Goal: Find specific page/section: Find specific page/section

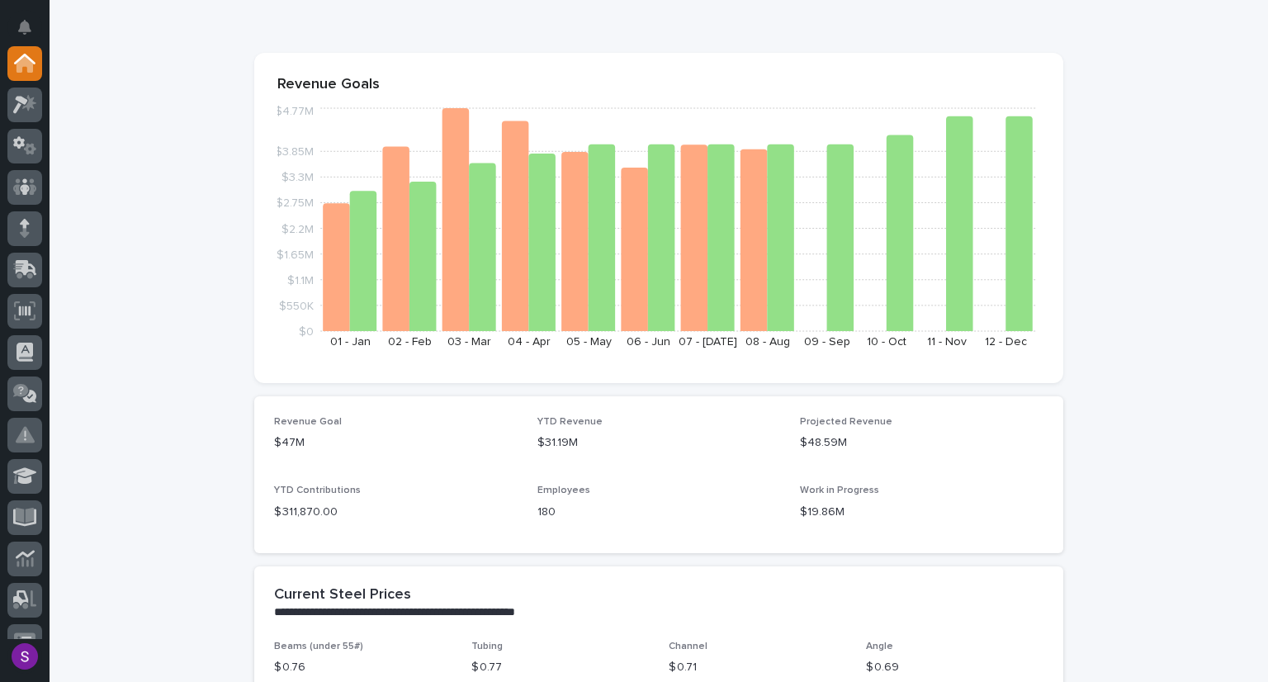
scroll to position [119, 0]
click at [24, 310] on icon at bounding box center [24, 310] width 21 height 19
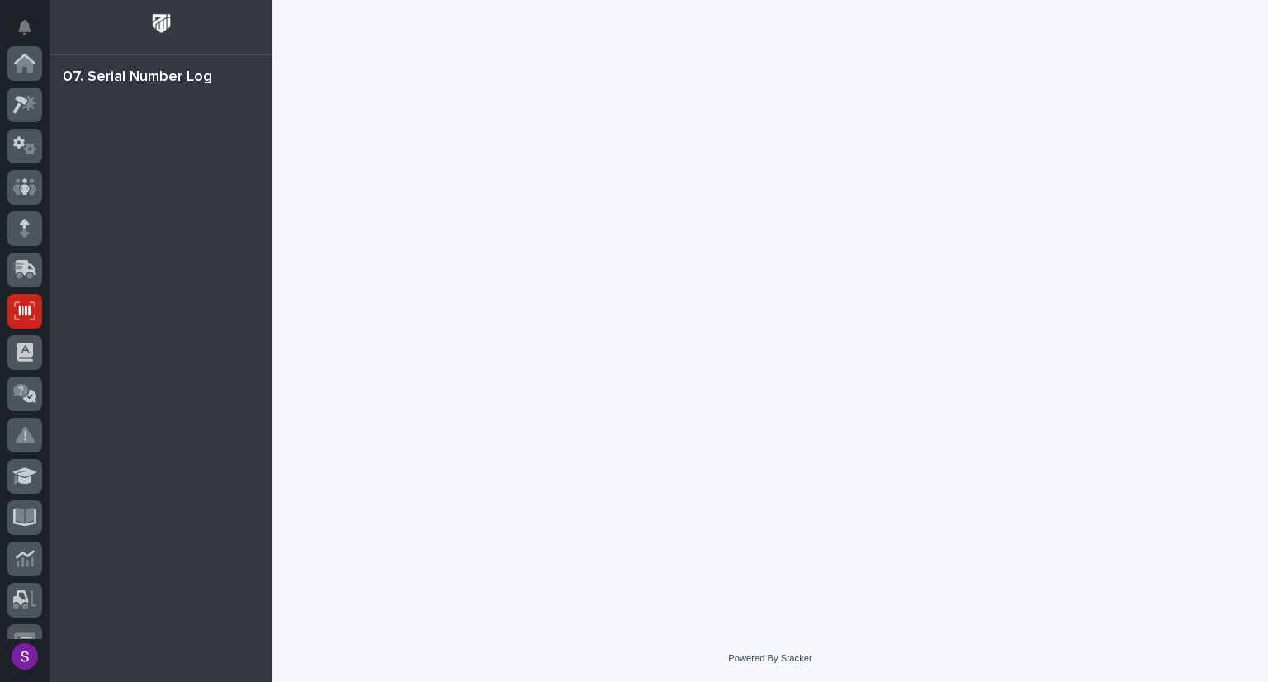
scroll to position [248, 0]
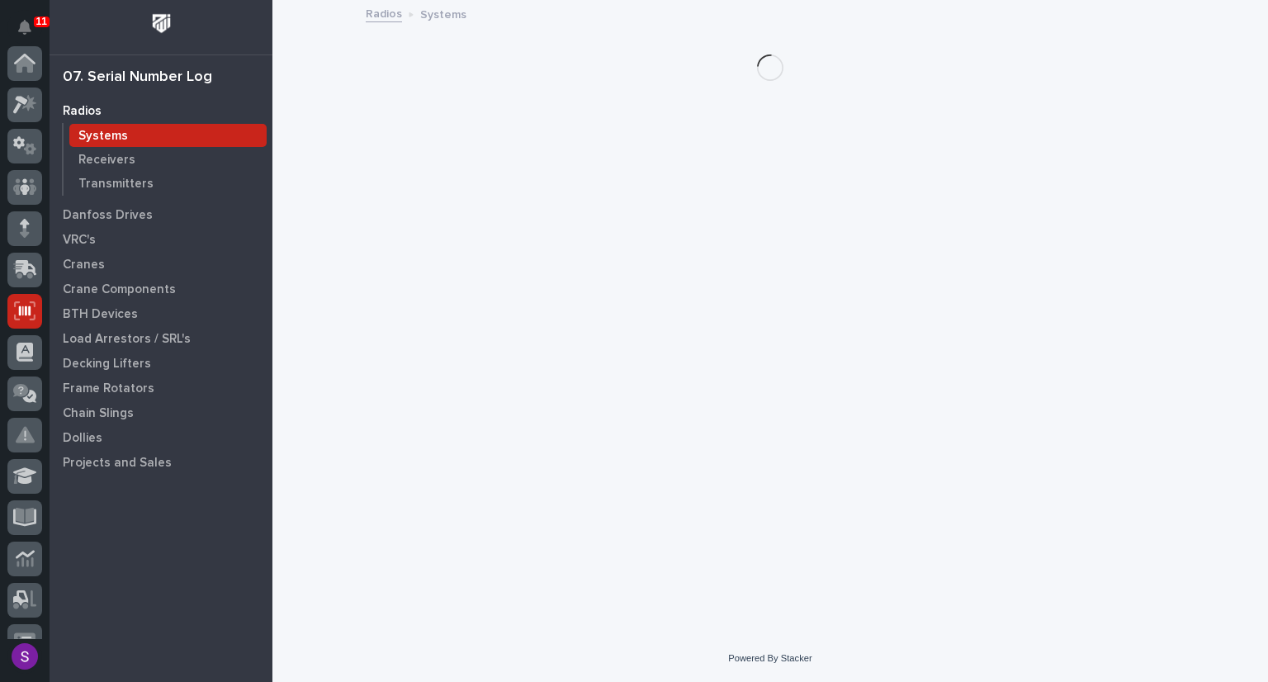
scroll to position [248, 0]
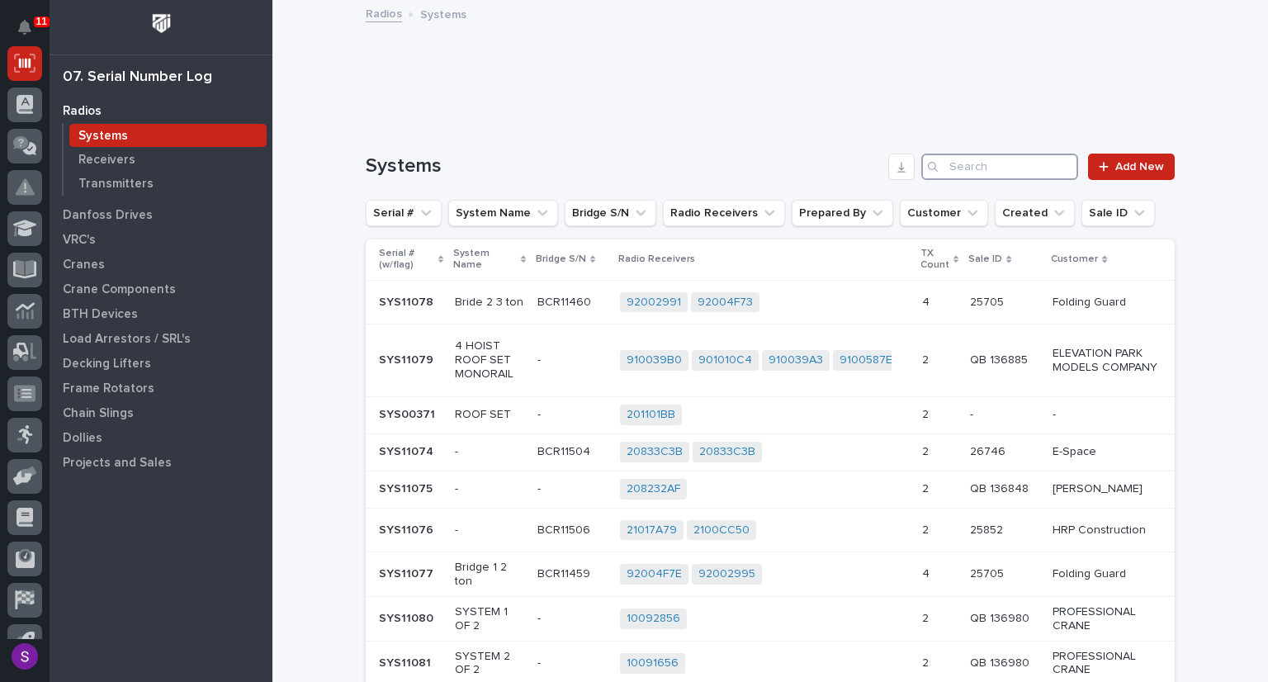
click at [955, 167] on input "Search" at bounding box center [1000, 167] width 157 height 26
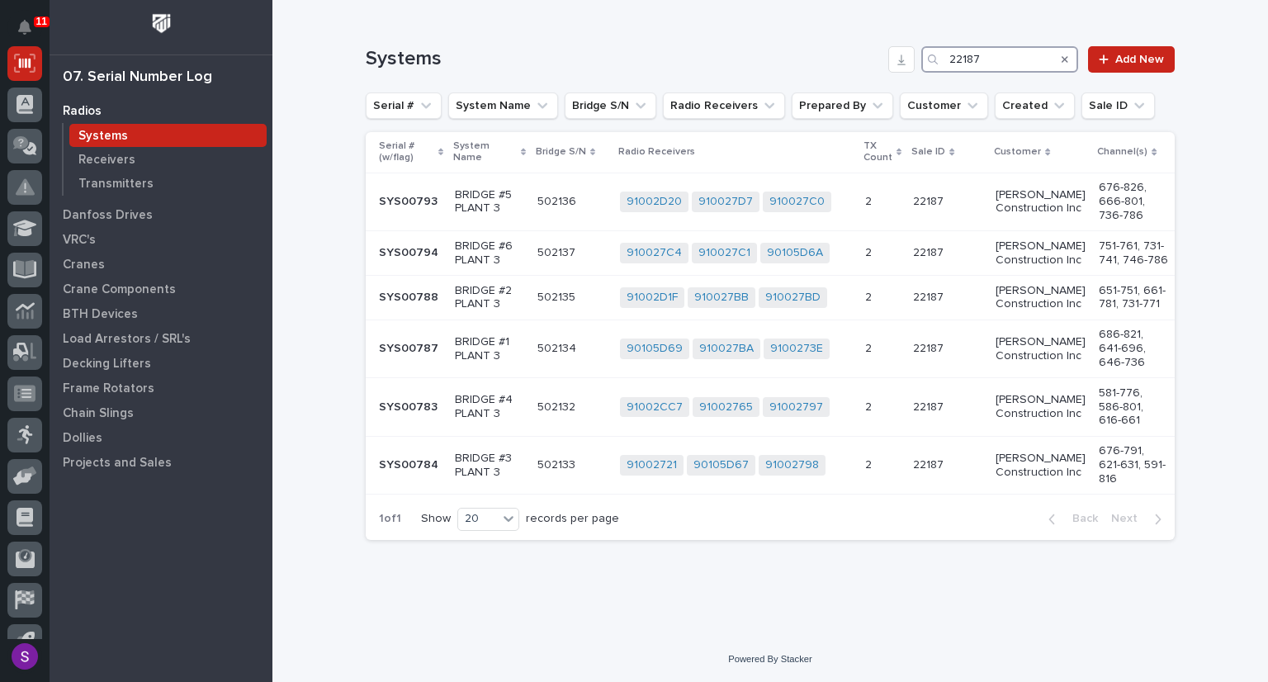
scroll to position [111, 0]
type input "22187"
click at [519, 316] on td "BRIDGE #2 PLANT 3" at bounding box center [489, 297] width 83 height 45
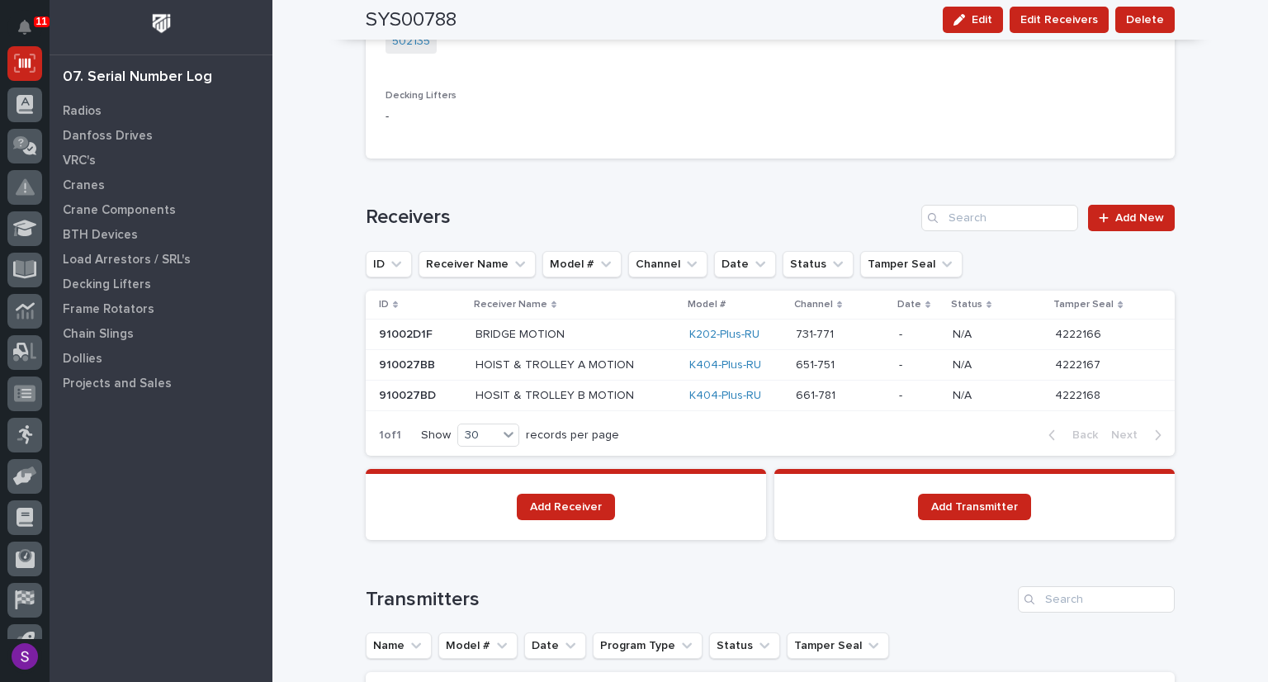
scroll to position [994, 0]
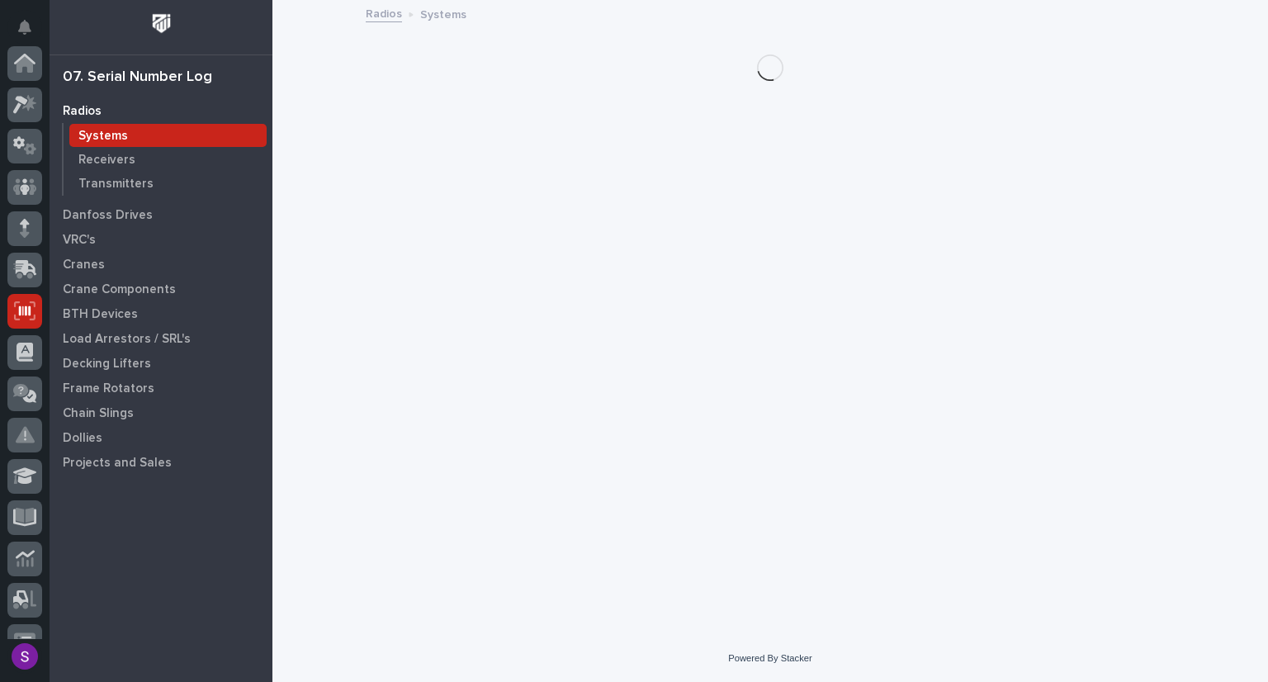
scroll to position [248, 0]
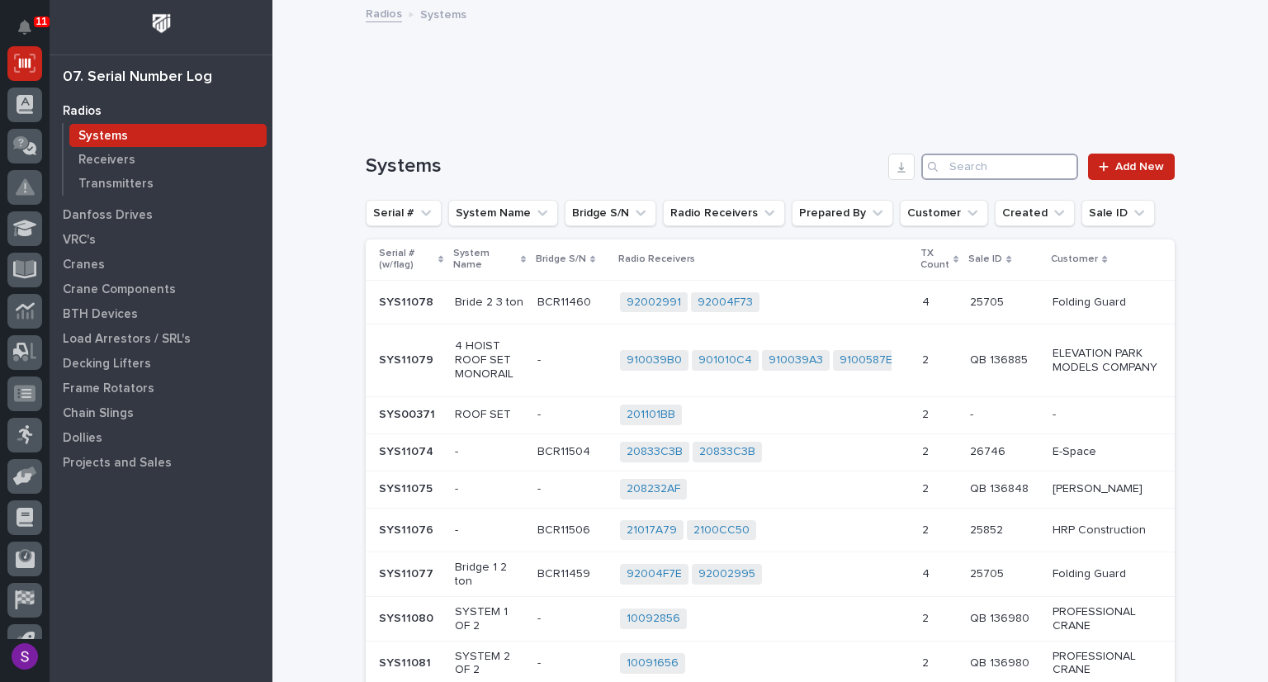
click at [965, 169] on input "Search" at bounding box center [1000, 167] width 157 height 26
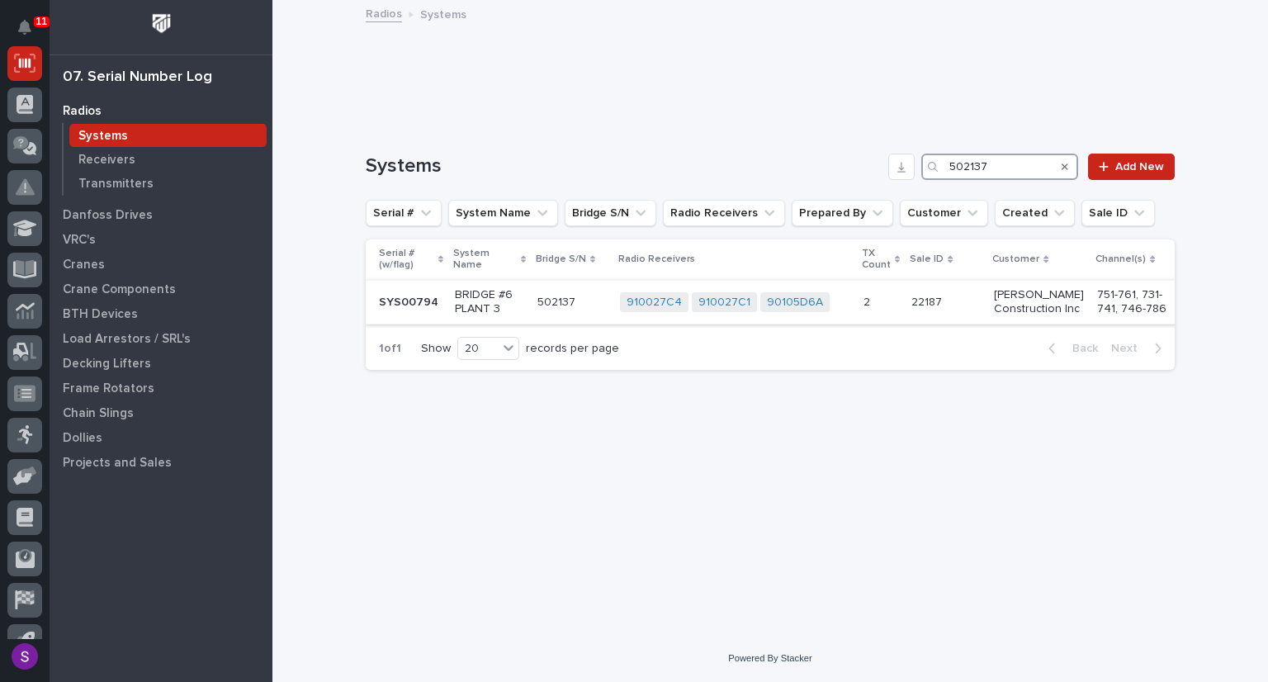
type input "502137"
click at [568, 305] on p "502137" at bounding box center [558, 300] width 41 height 17
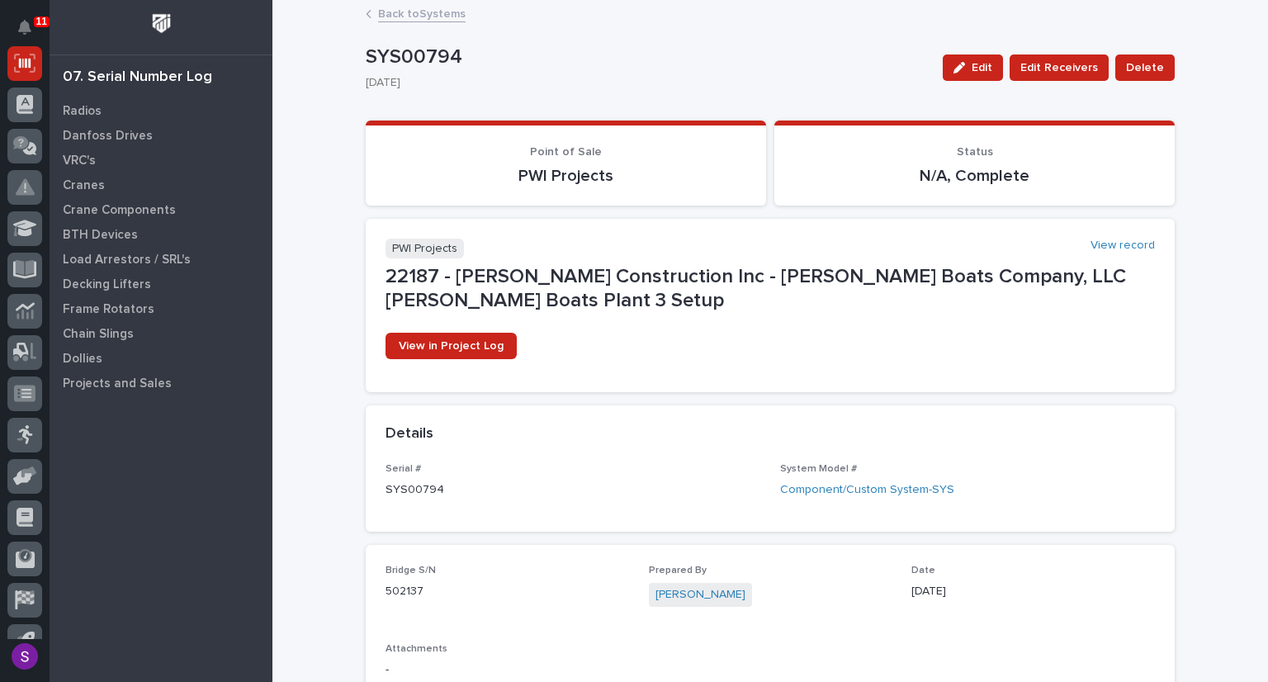
click at [411, 15] on link "Back to Systems" at bounding box center [422, 12] width 88 height 19
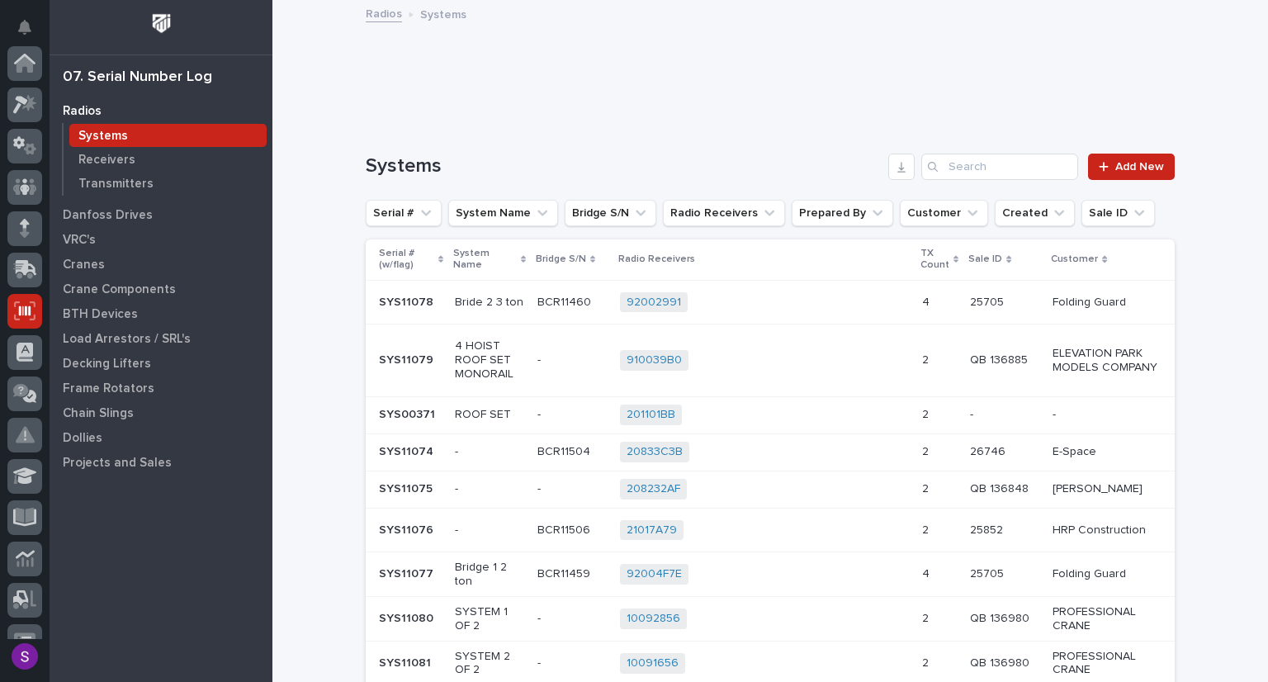
scroll to position [248, 0]
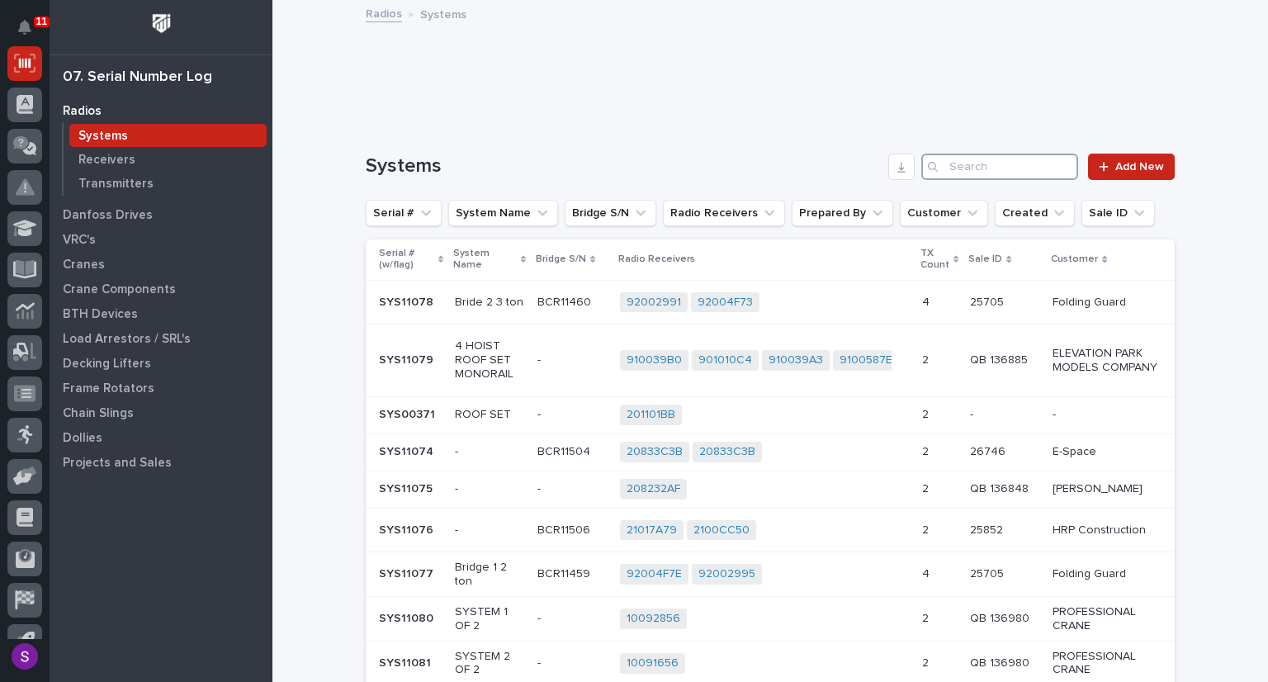
click at [971, 163] on input "Search" at bounding box center [1000, 167] width 157 height 26
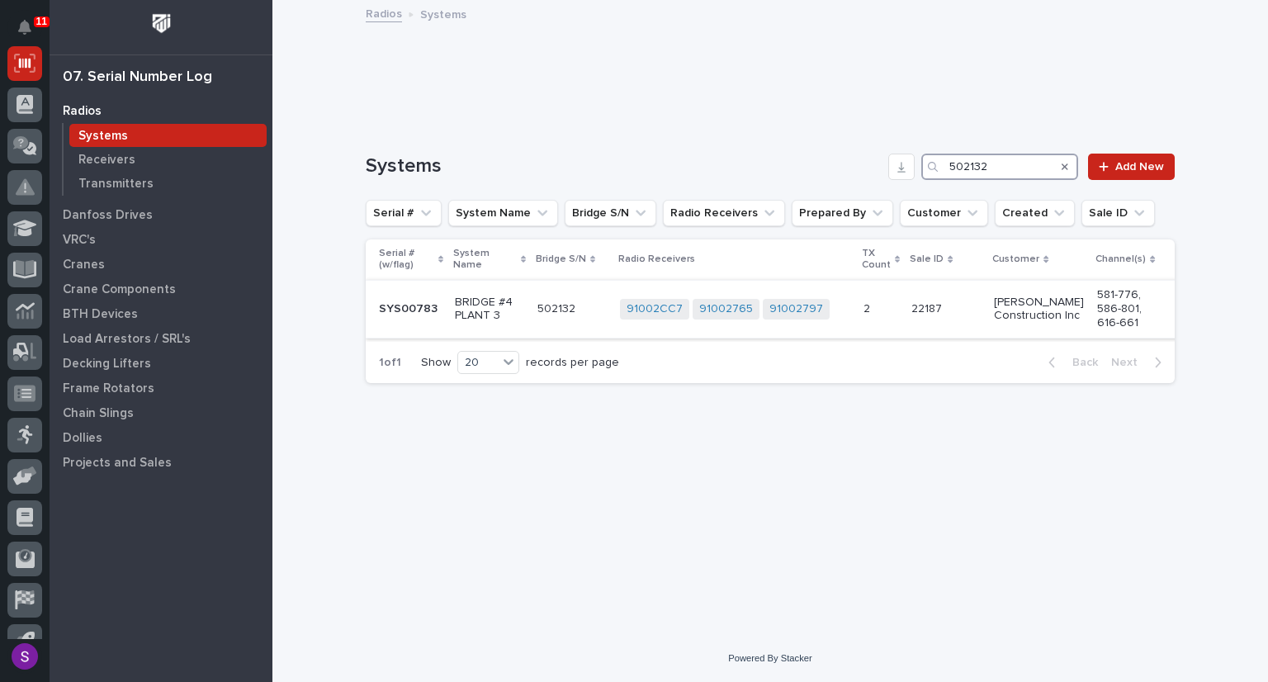
type input "502132"
click at [588, 313] on p at bounding box center [572, 309] width 69 height 14
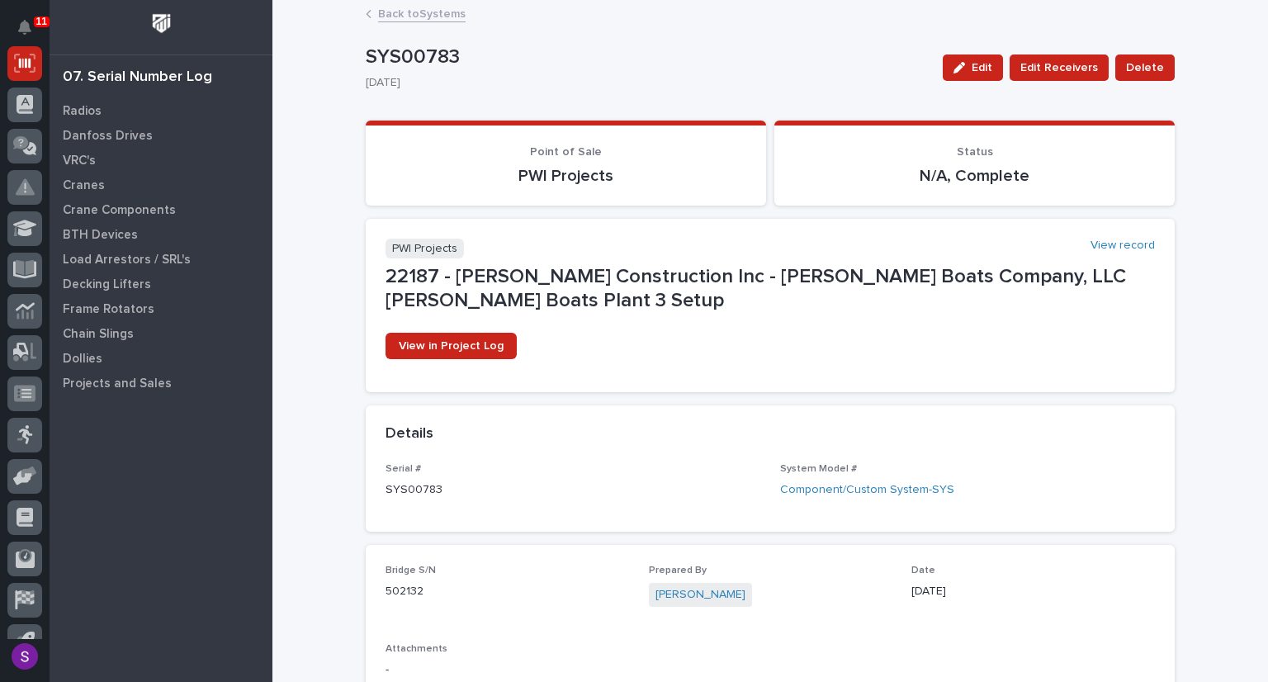
click at [426, 14] on link "Back to Systems" at bounding box center [422, 12] width 88 height 19
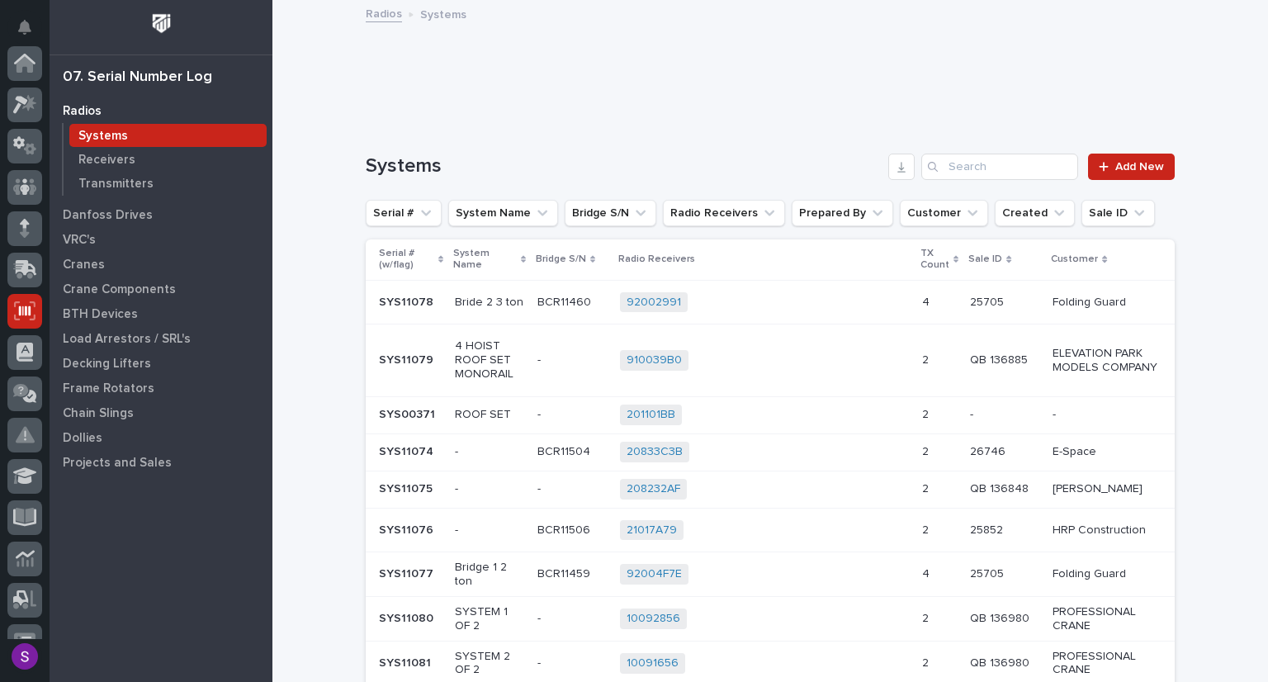
scroll to position [248, 0]
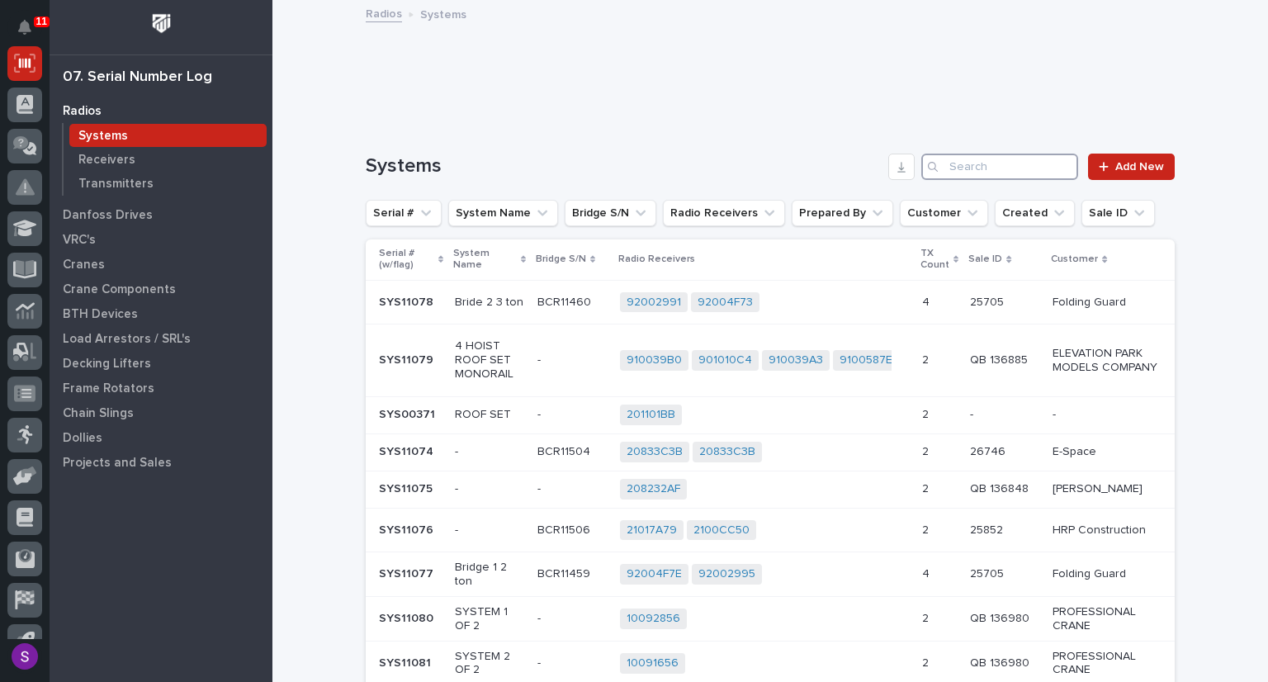
click at [955, 167] on input "Search" at bounding box center [1000, 167] width 157 height 26
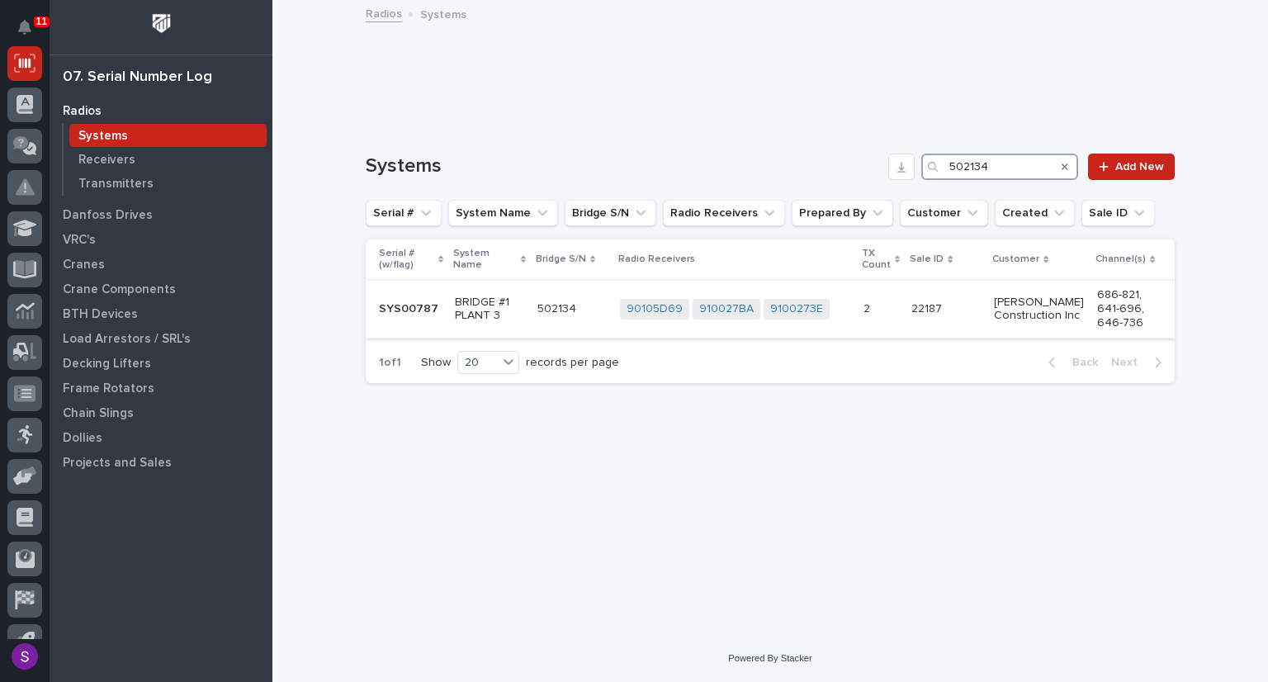
type input "502134"
click at [577, 307] on p "502134" at bounding box center [559, 307] width 42 height 17
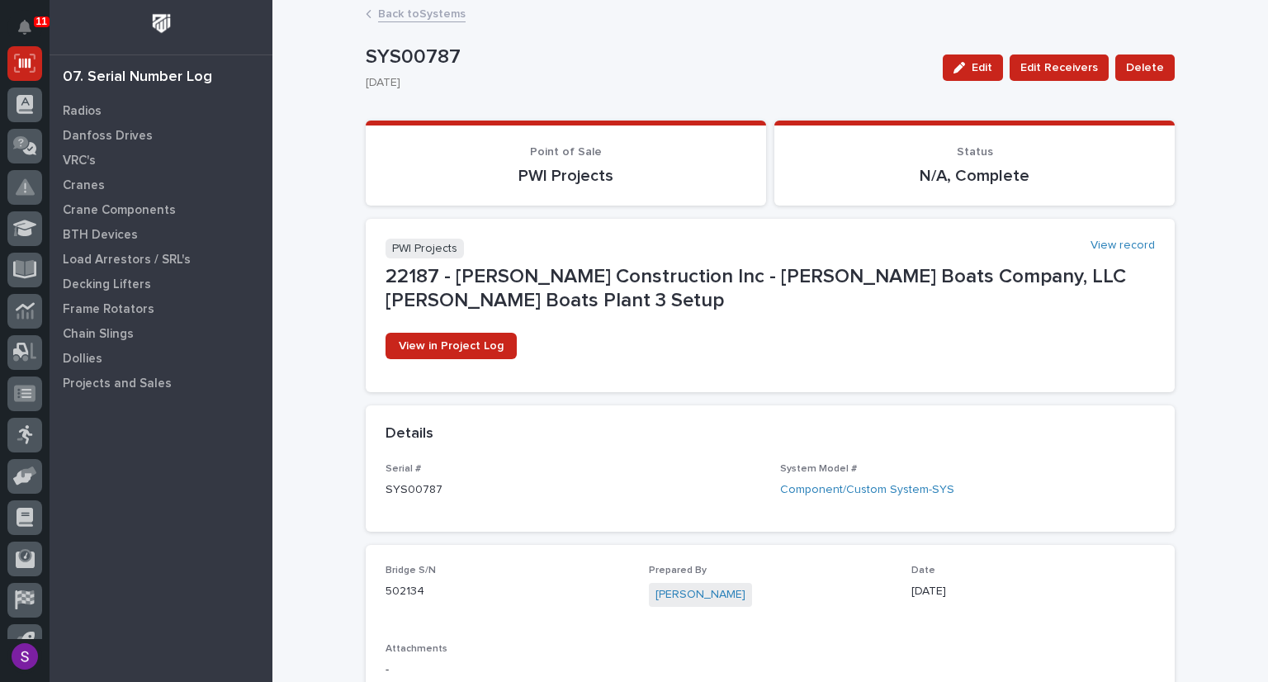
click at [413, 12] on link "Back to Systems" at bounding box center [422, 12] width 88 height 19
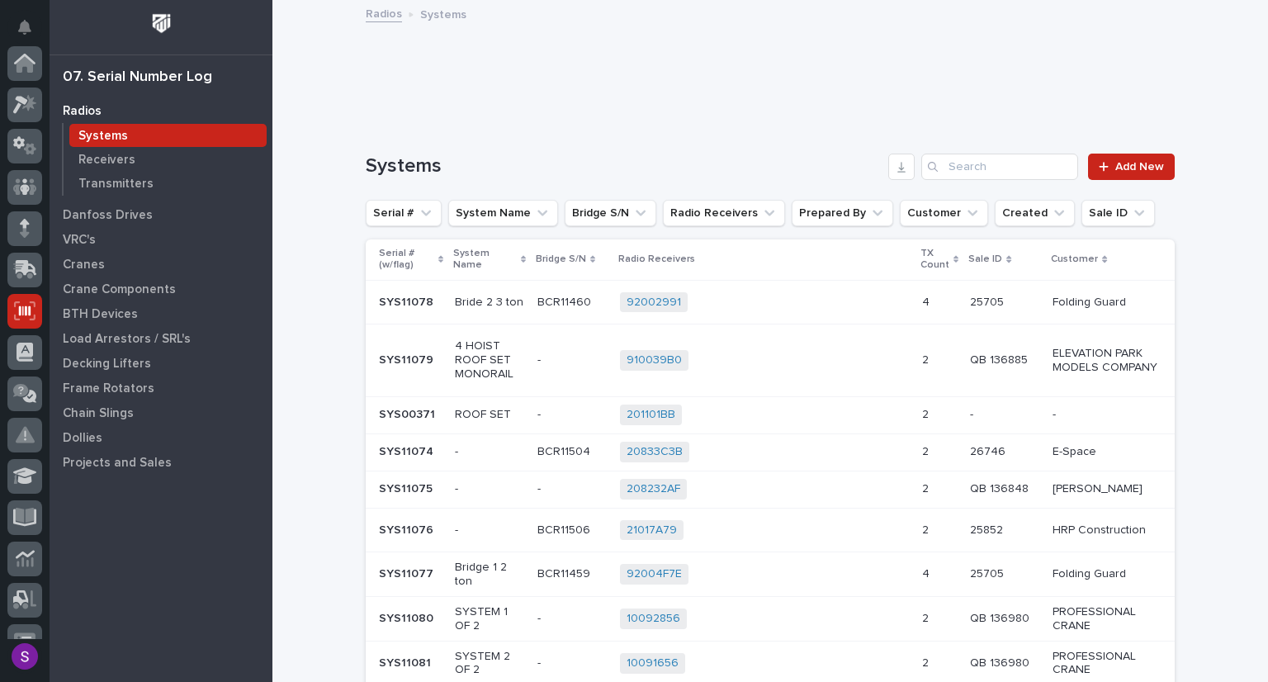
scroll to position [248, 0]
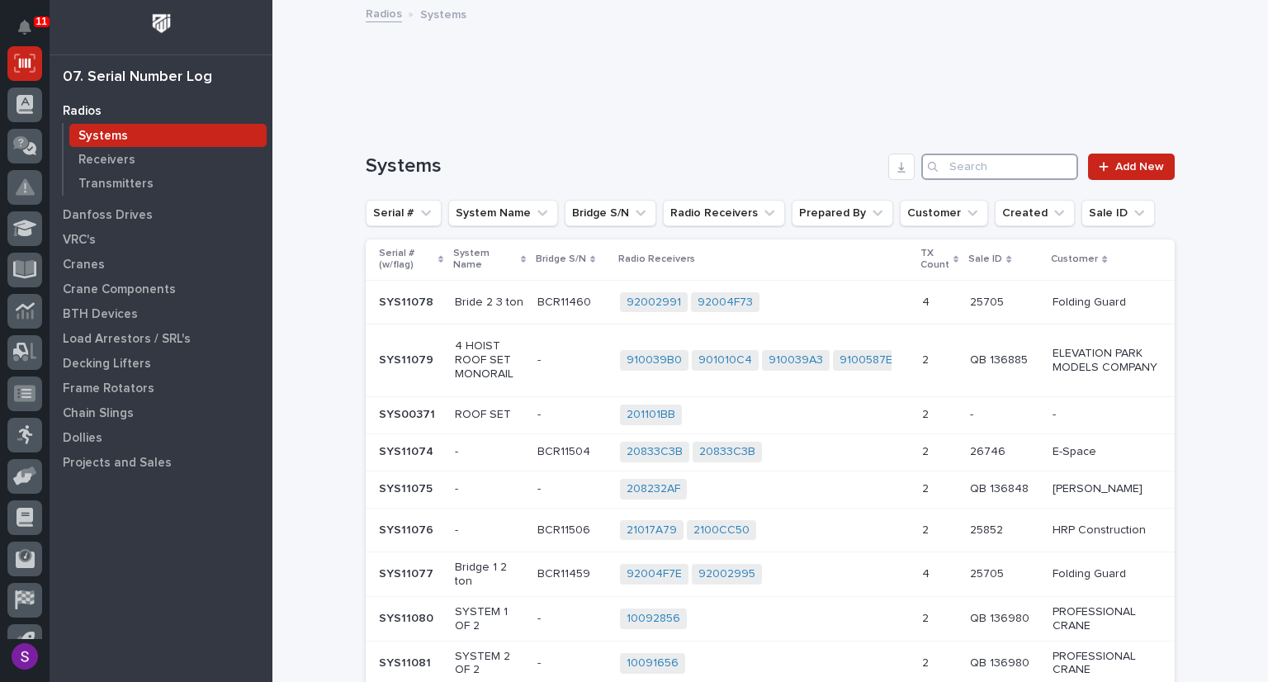
click at [969, 163] on input "Search" at bounding box center [1000, 167] width 157 height 26
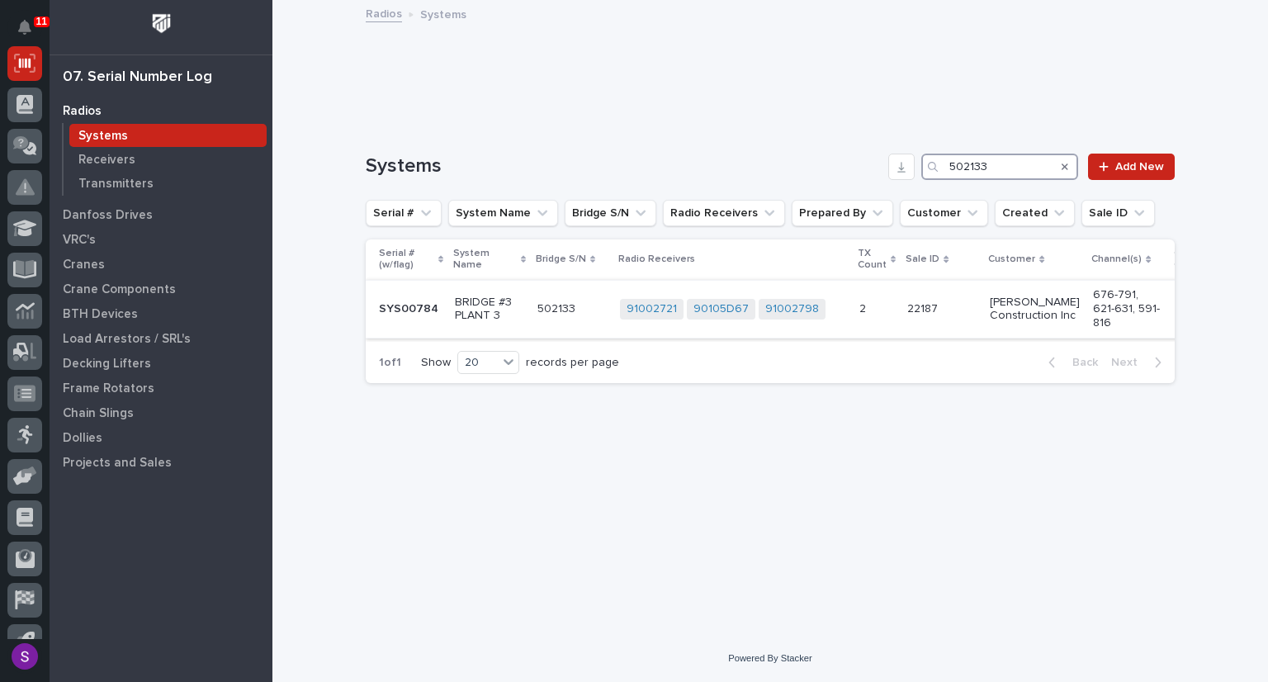
type input "502133"
click at [575, 306] on p "502133" at bounding box center [558, 307] width 41 height 17
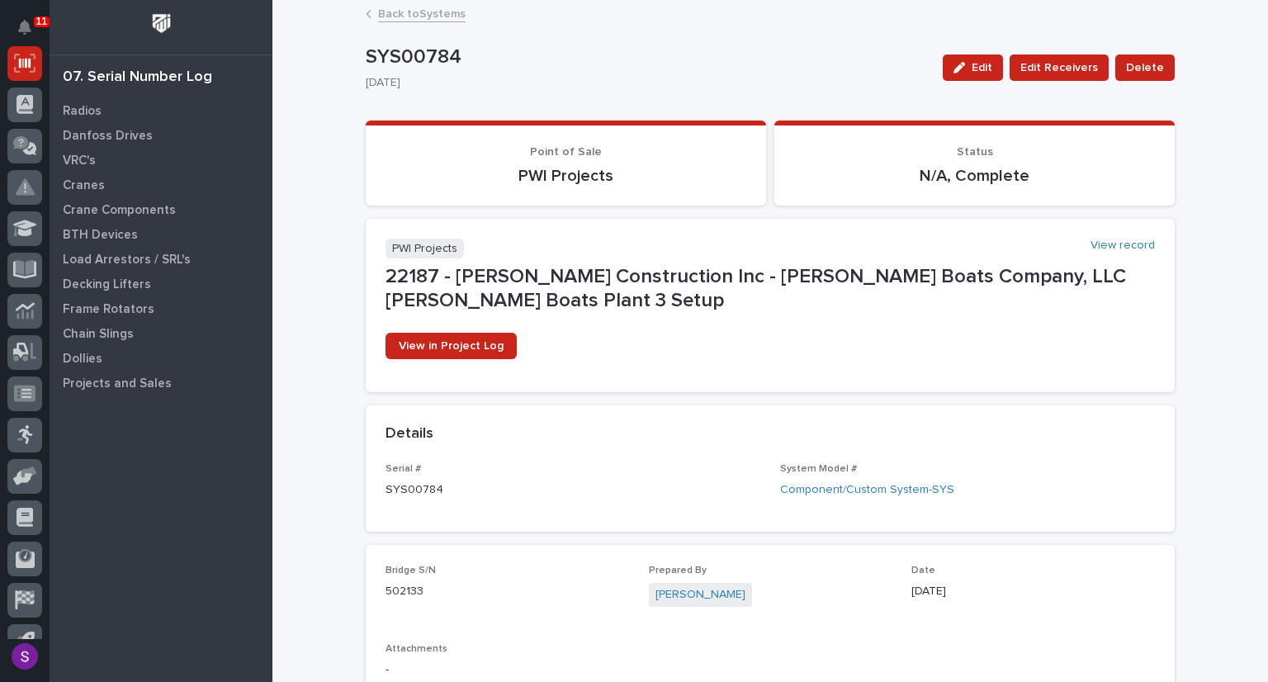
click at [413, 12] on link "Back to Systems" at bounding box center [422, 12] width 88 height 19
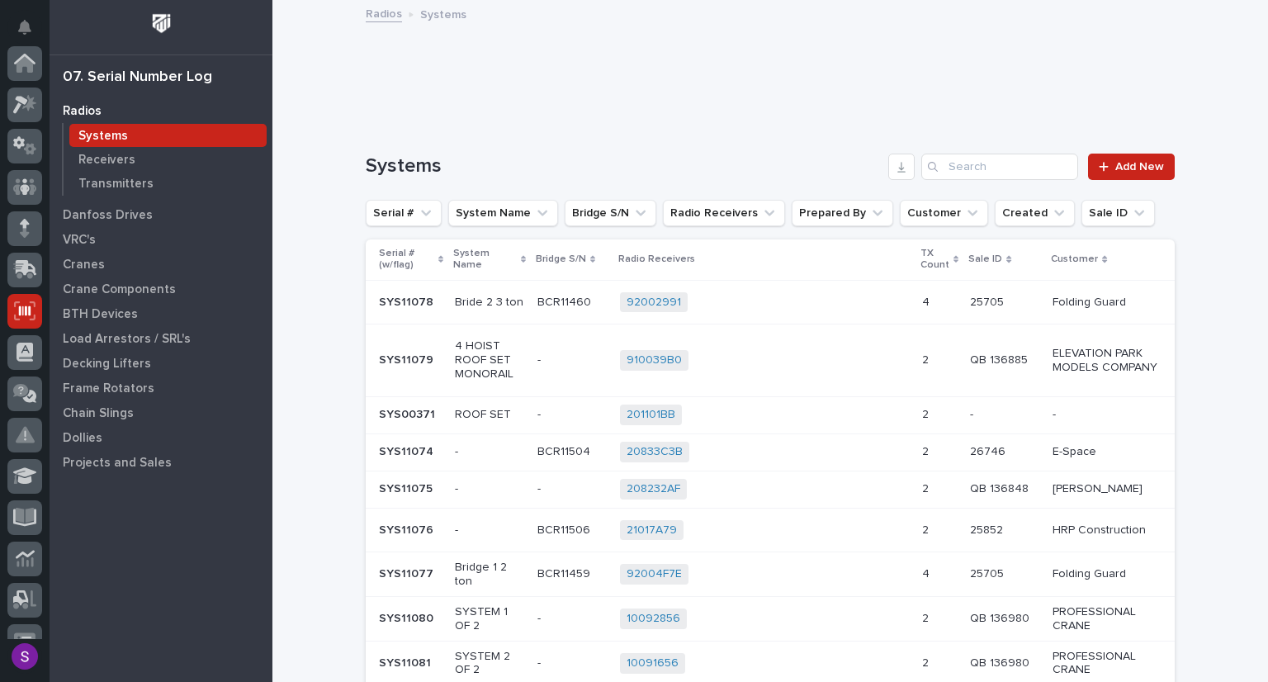
scroll to position [248, 0]
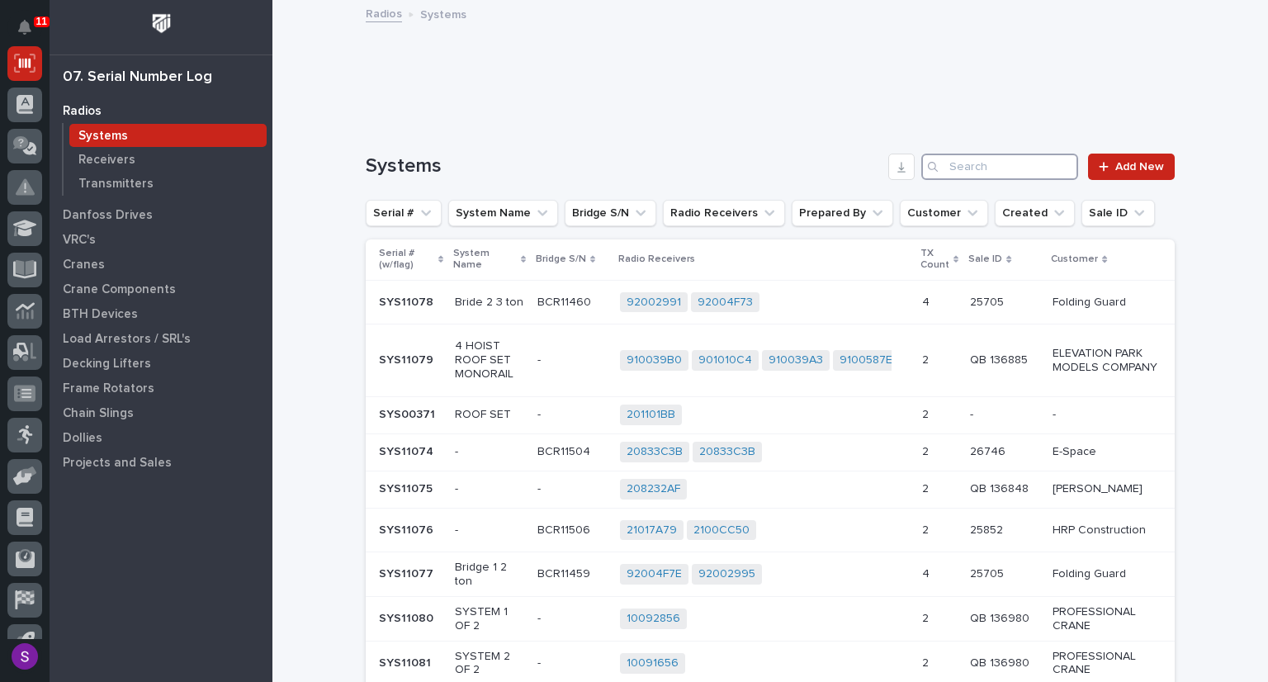
click at [959, 164] on input "Search" at bounding box center [1000, 167] width 157 height 26
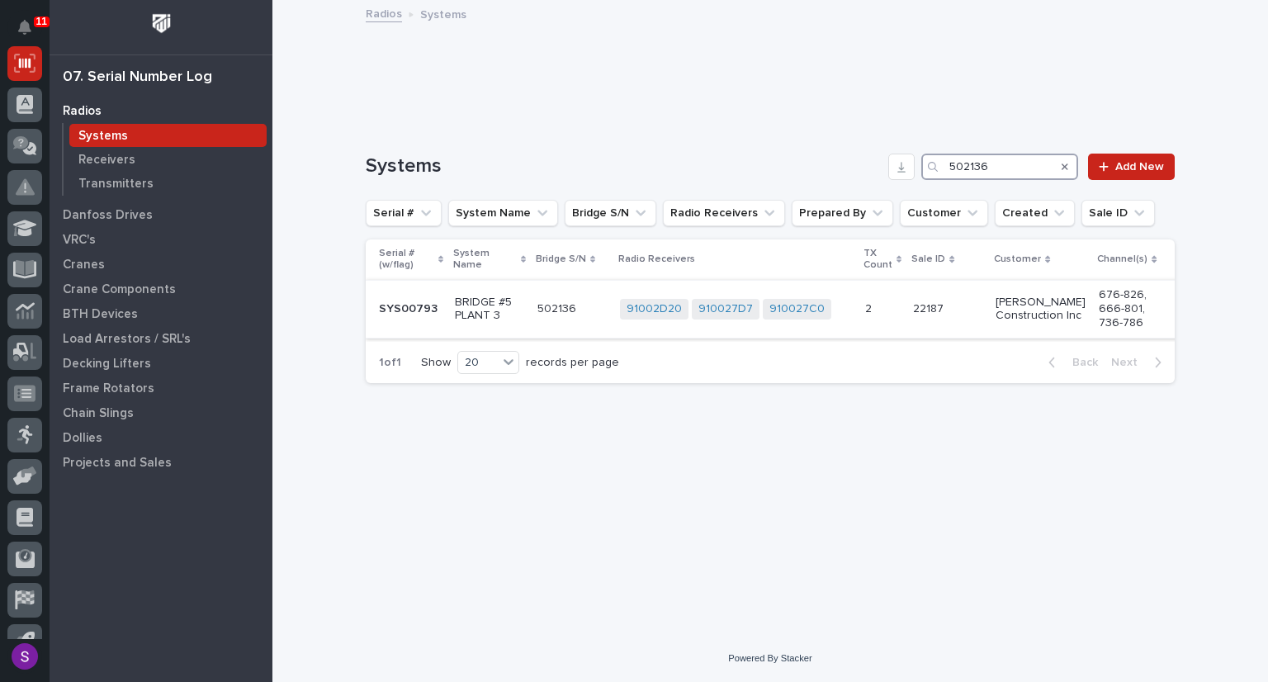
type input "502136"
click at [528, 308] on td "BRIDGE #5 PLANT 3" at bounding box center [489, 309] width 83 height 59
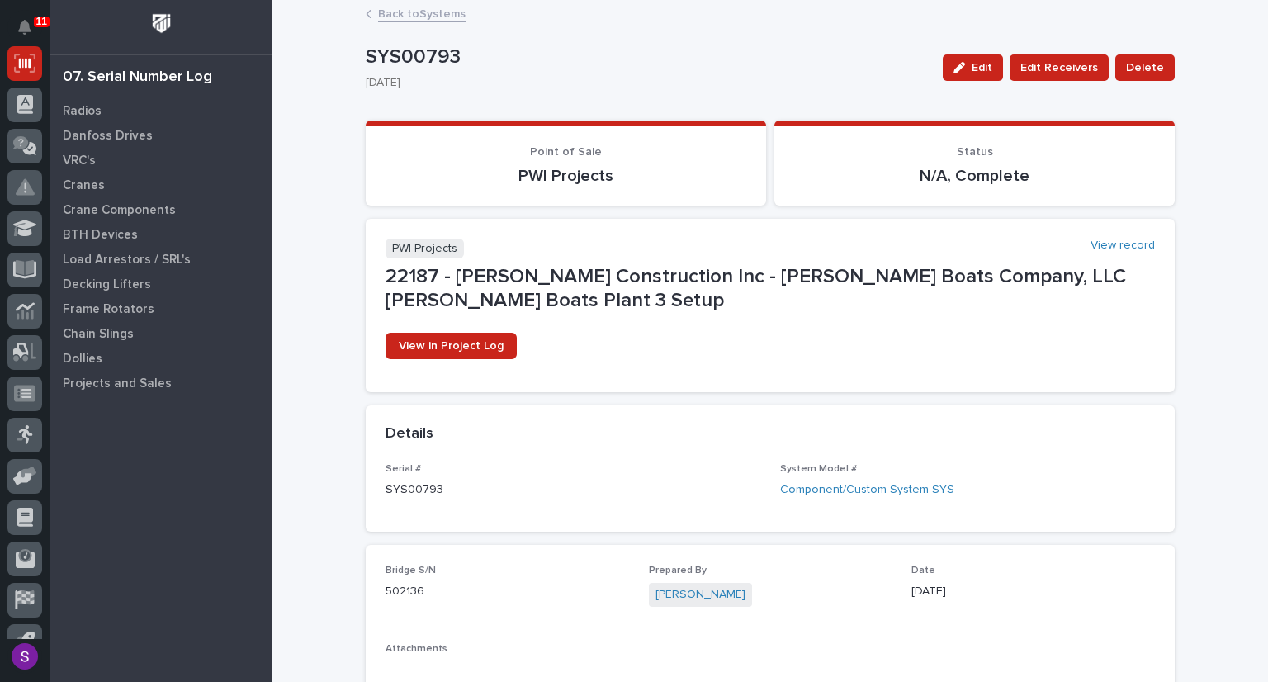
click at [397, 12] on link "Back to Systems" at bounding box center [422, 12] width 88 height 19
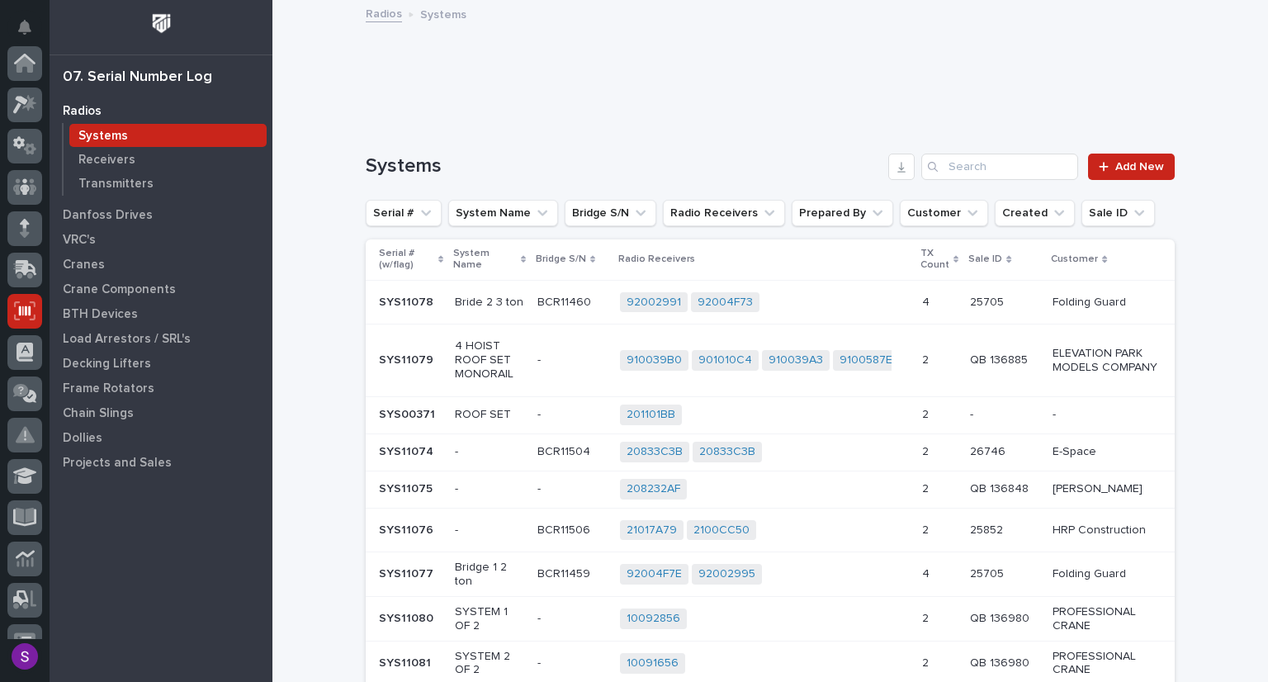
scroll to position [248, 0]
